Goal: Task Accomplishment & Management: Manage account settings

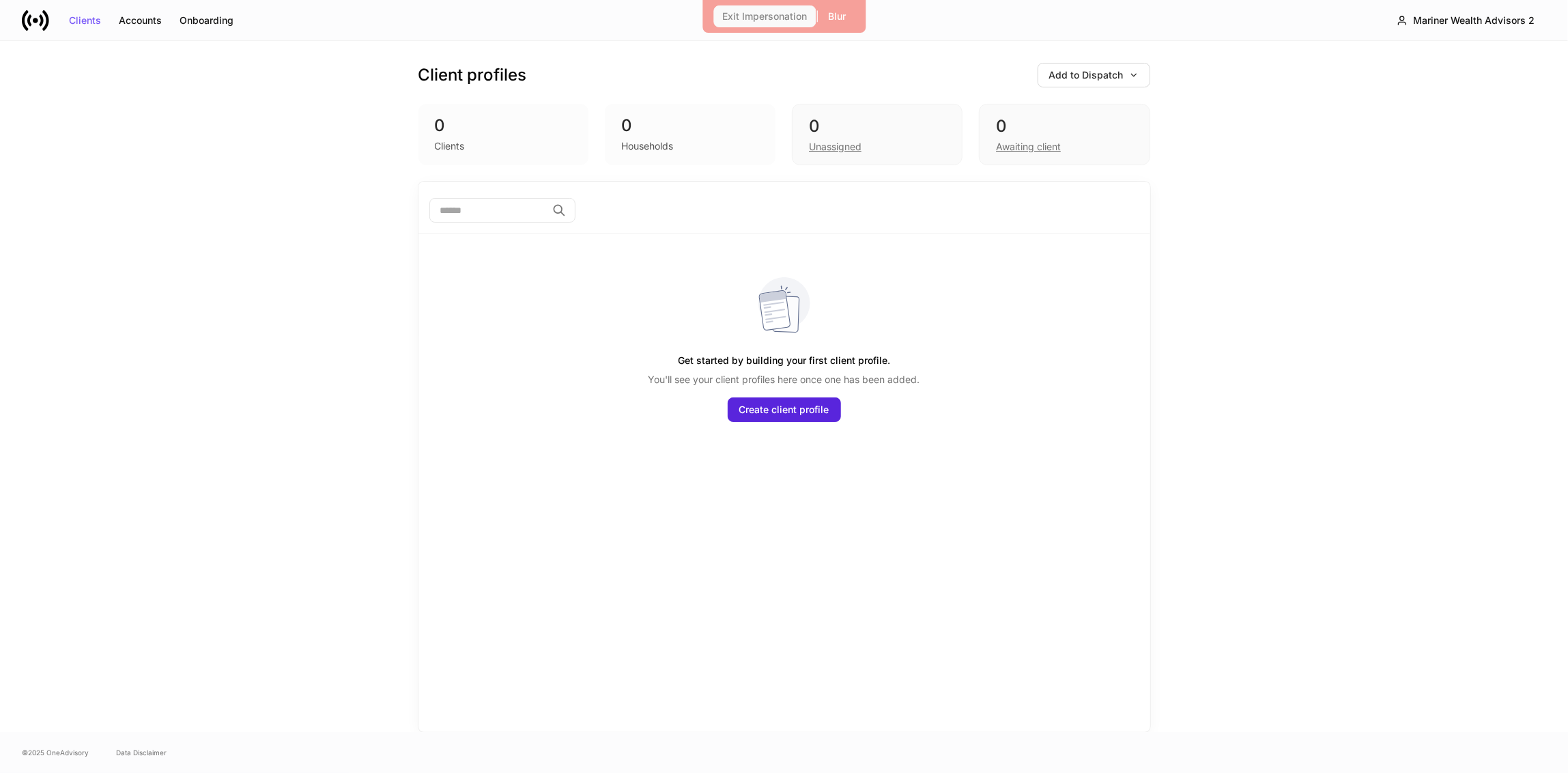
click at [779, 11] on div "Exit Impersonation" at bounding box center [764, 16] width 84 height 10
